Goal: Check status: Check status

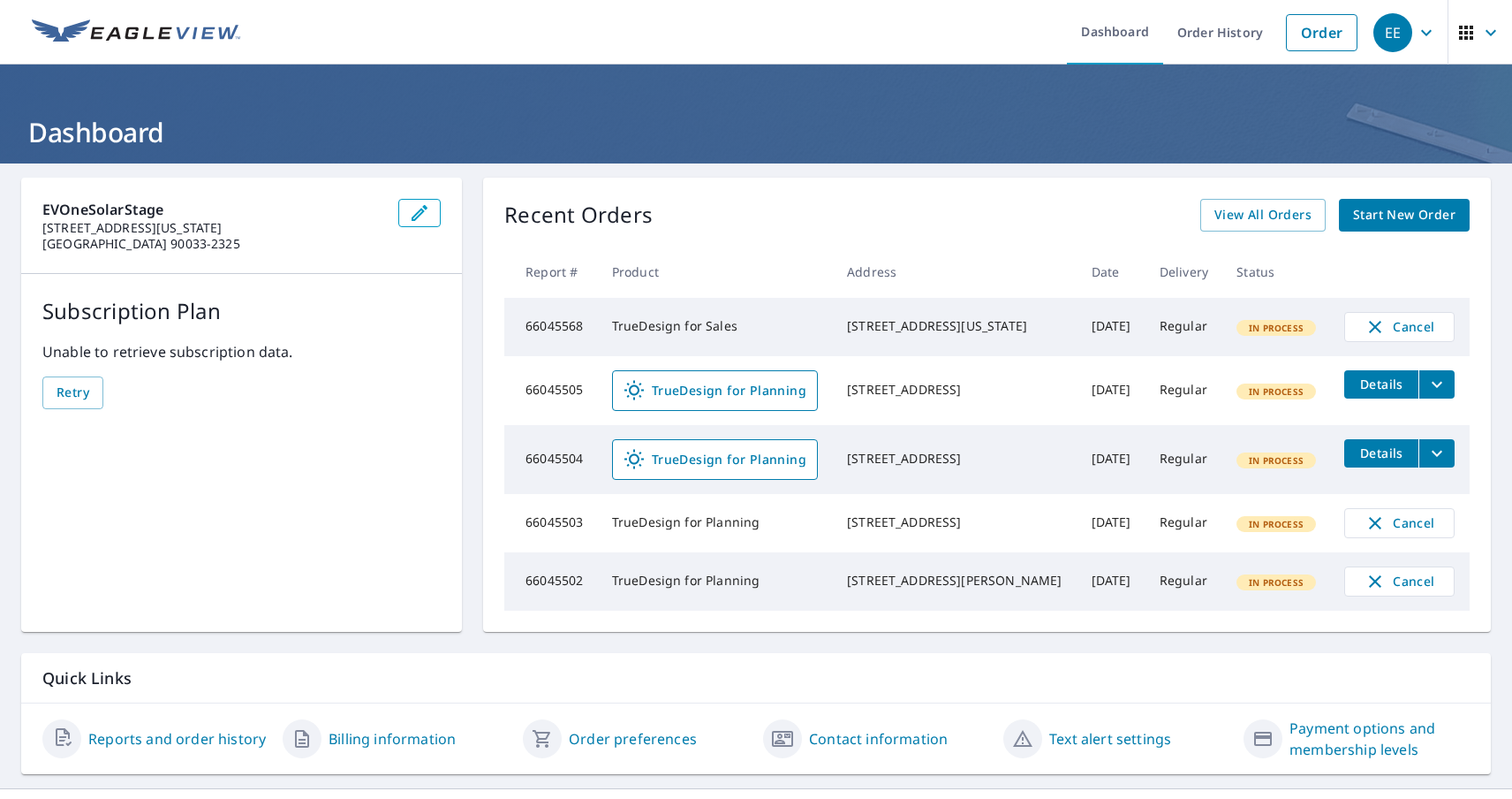
click at [1392, 32] on div "EE" at bounding box center [1392, 33] width 39 height 39
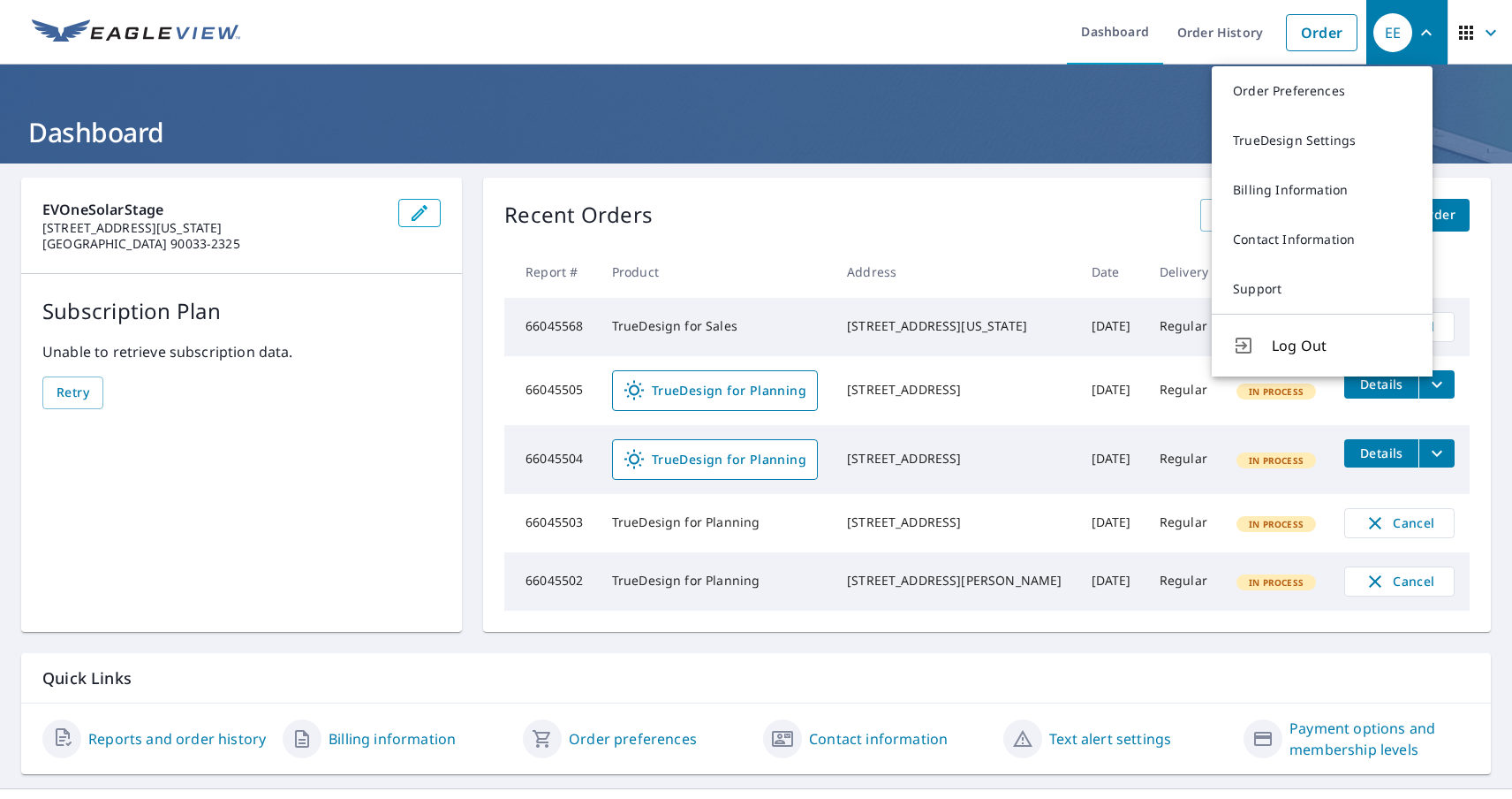
click at [1465, 32] on span "button" at bounding box center [1480, 33] width 50 height 43
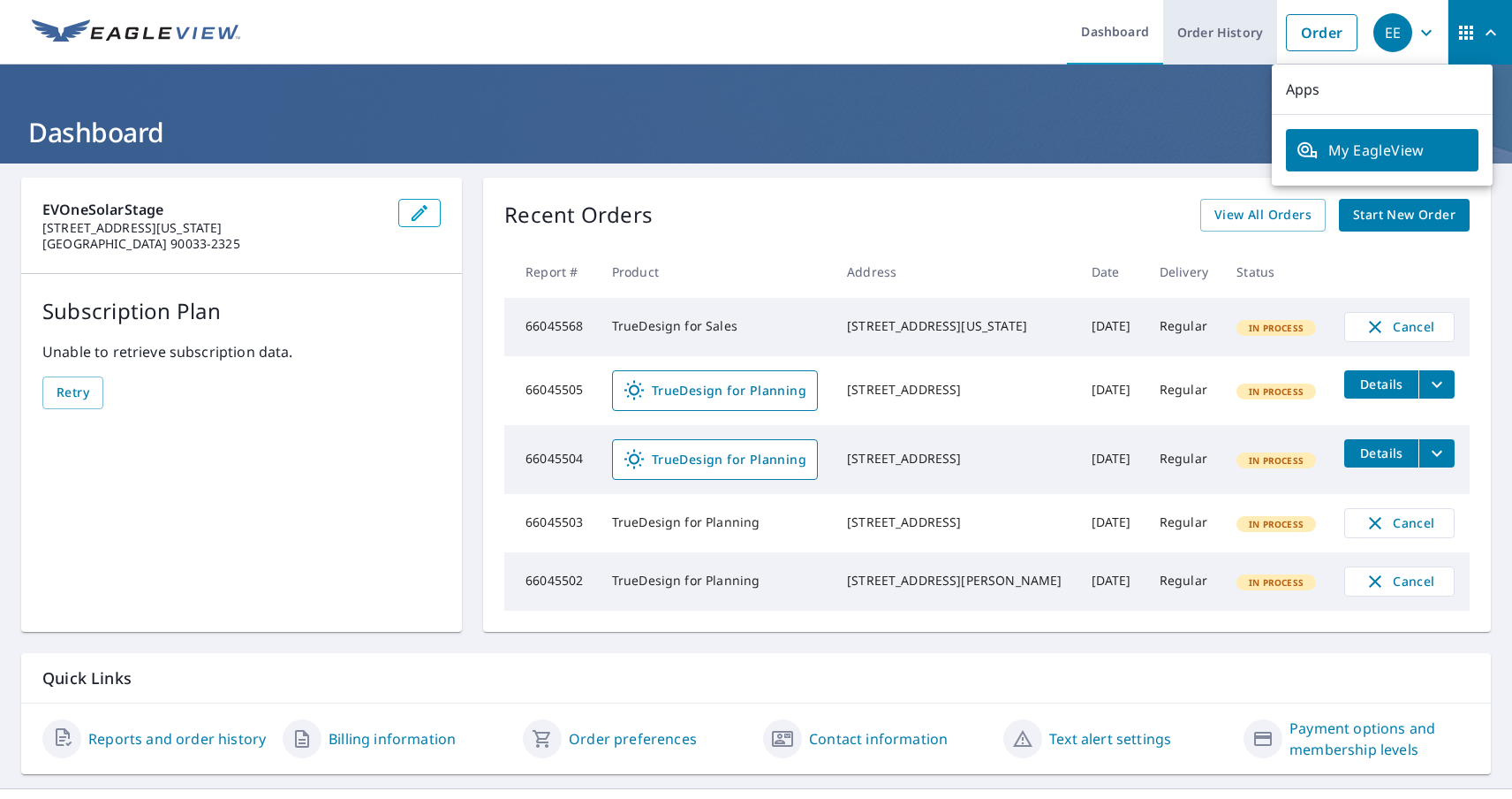
click at [1206, 32] on link "Order History" at bounding box center [1220, 32] width 114 height 64
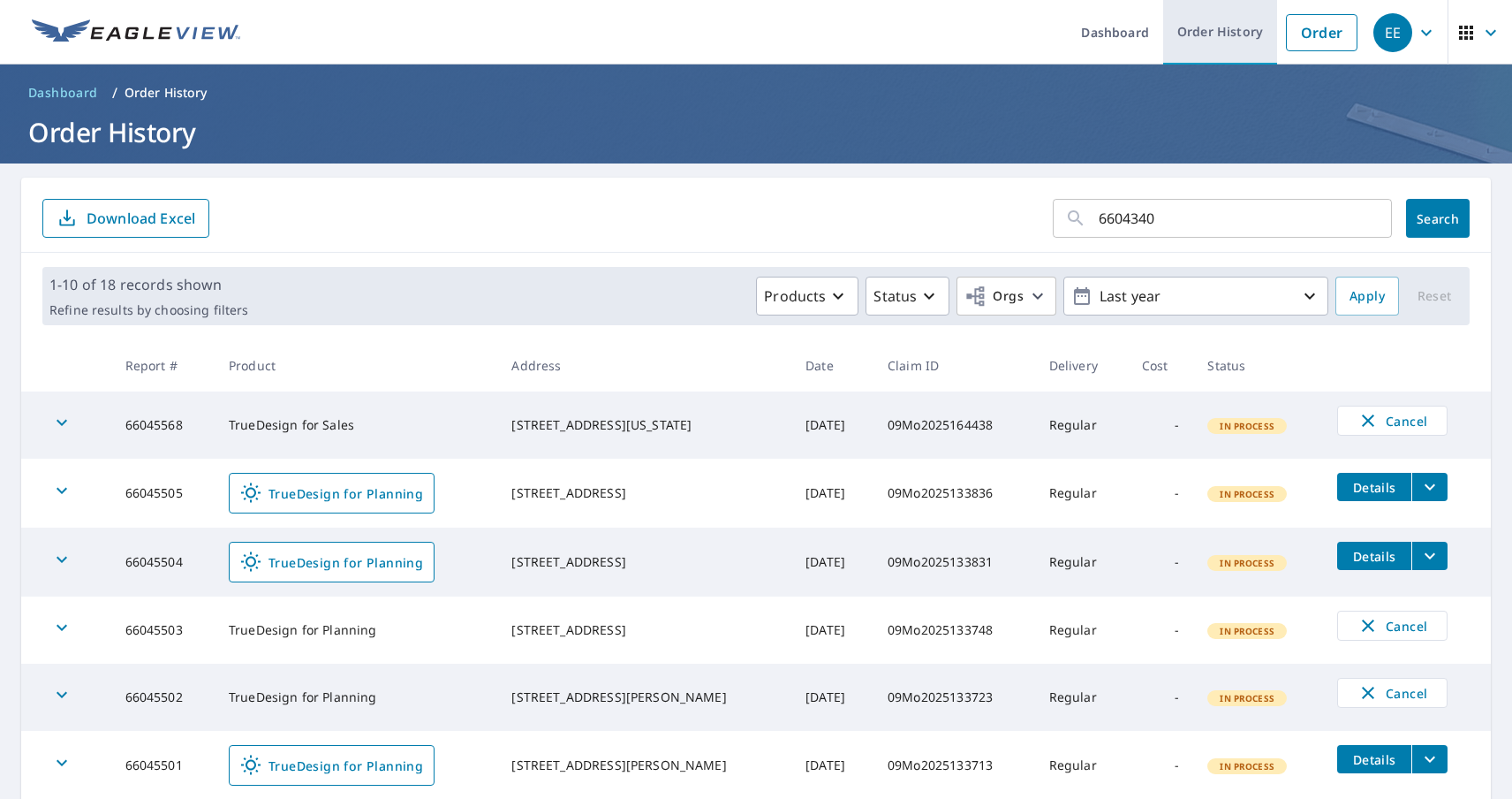
type input "66043405"
click at [1423, 219] on span "Search" at bounding box center [1438, 219] width 35 height 17
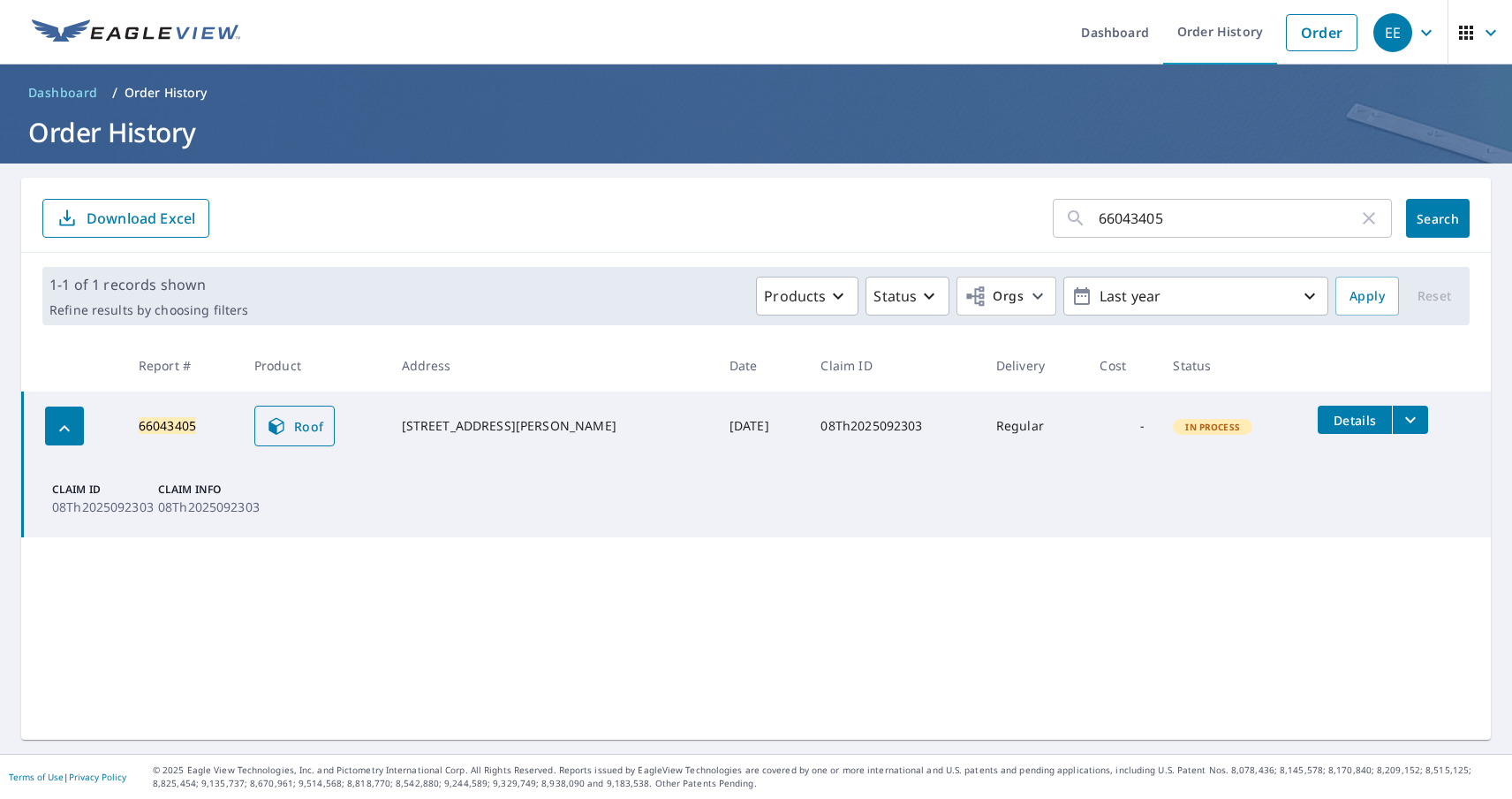
click at [302, 426] on span "Roof" at bounding box center [295, 425] width 58 height 21
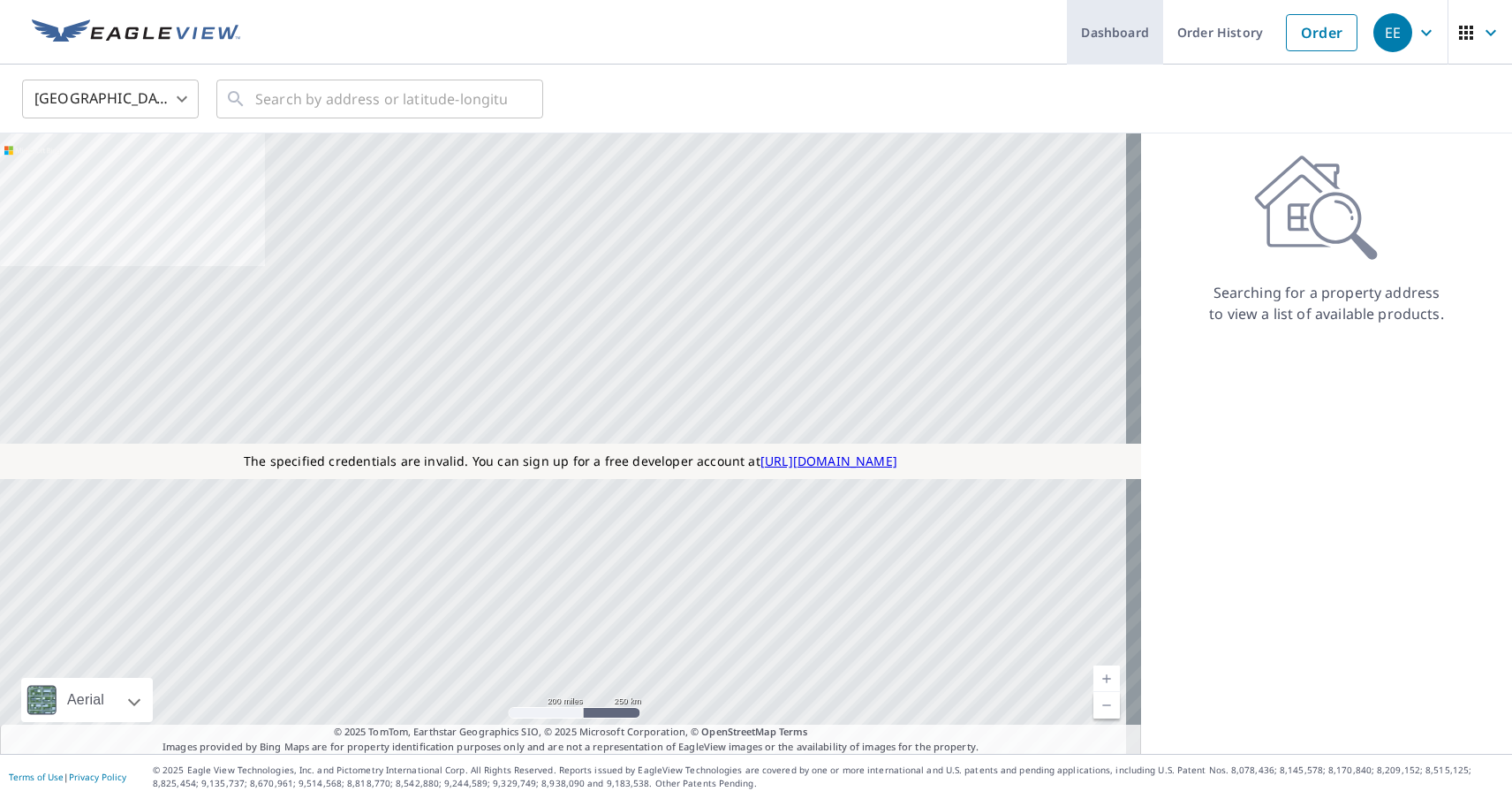
click at [1102, 32] on link "Dashboard" at bounding box center [1115, 32] width 96 height 64
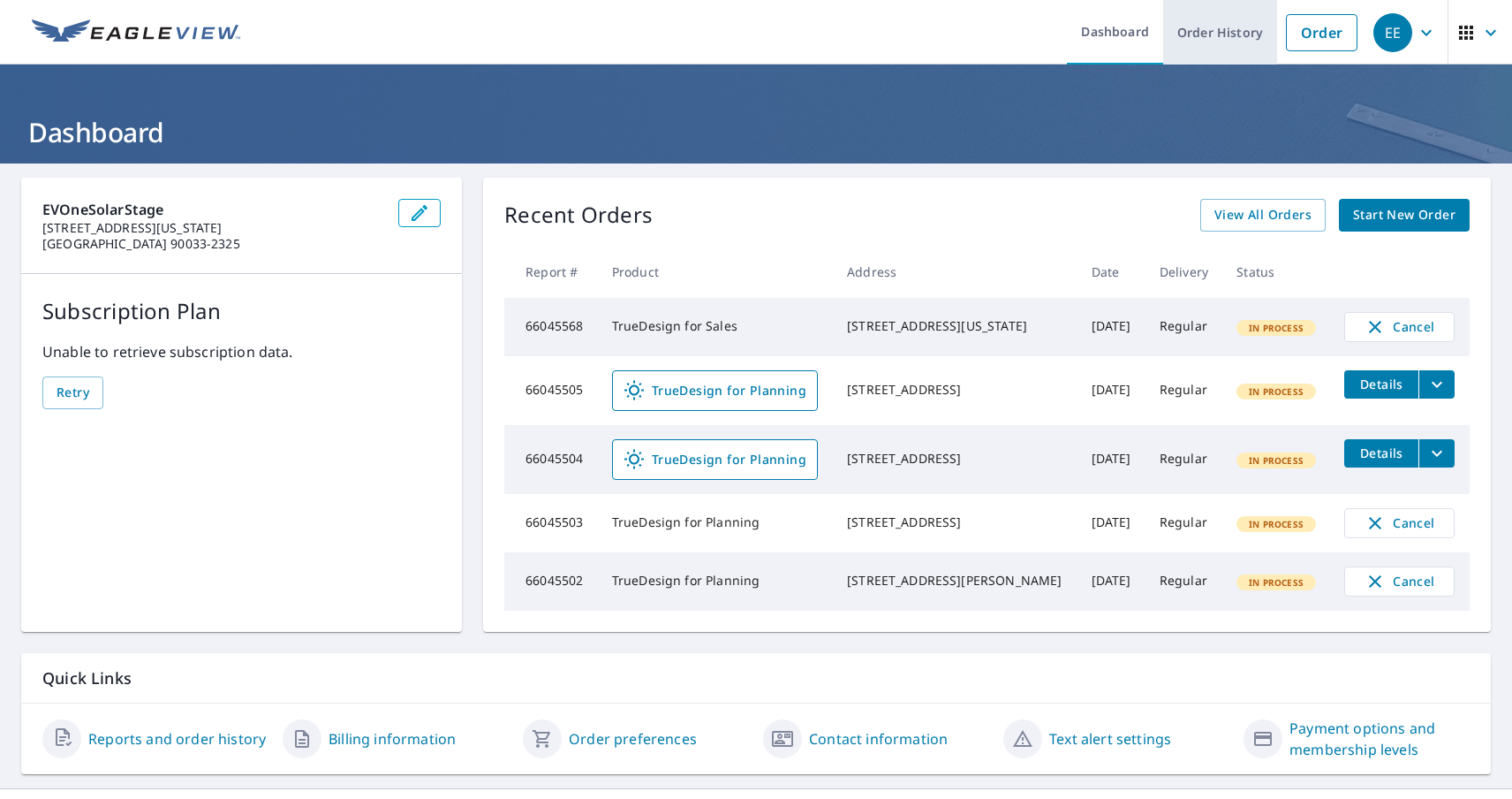
click at [1206, 32] on link "Order History" at bounding box center [1220, 32] width 114 height 64
